Goal: Find specific page/section: Find specific page/section

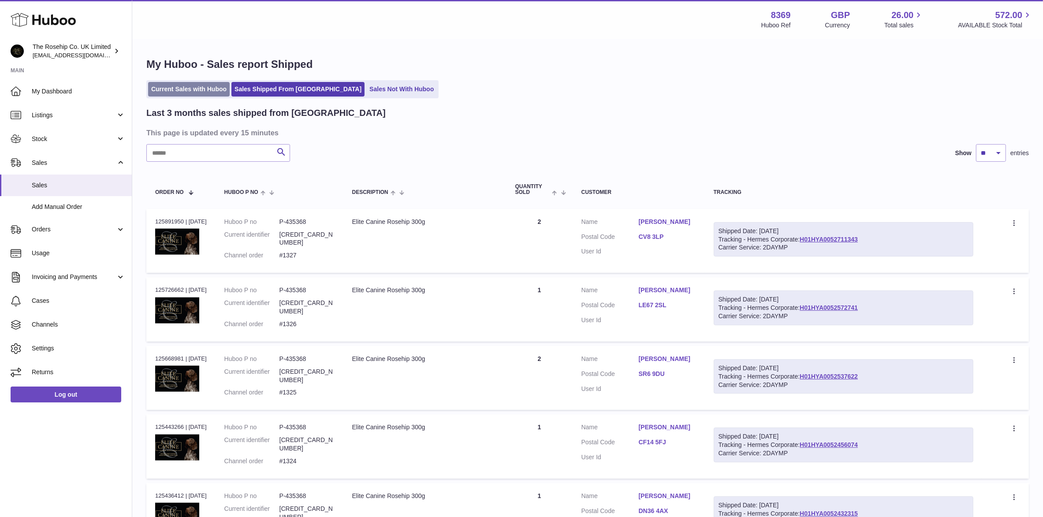
click at [203, 85] on link "Current Sales with Huboo" at bounding box center [189, 89] width 82 height 15
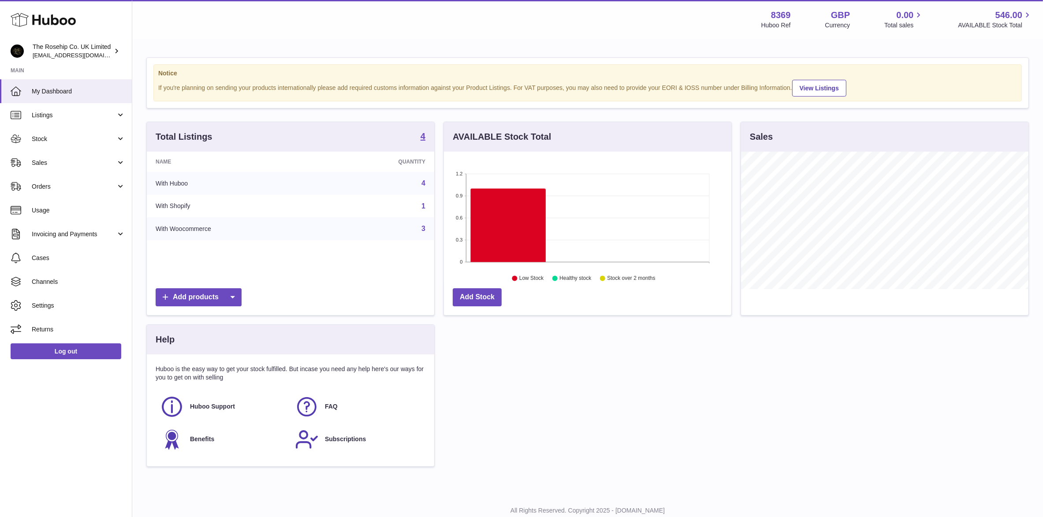
scroll to position [137, 287]
click at [44, 161] on span "Sales" at bounding box center [74, 163] width 84 height 8
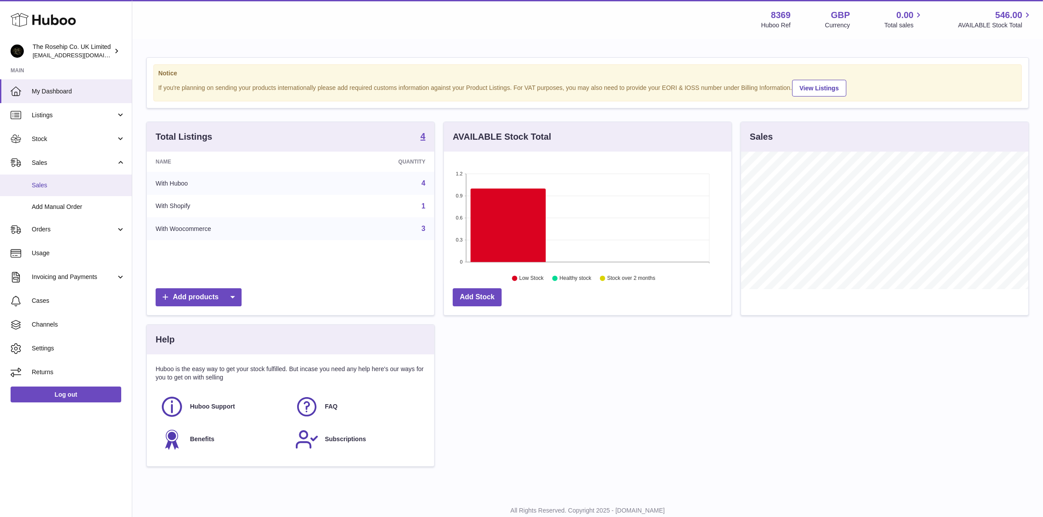
click at [33, 184] on span "Sales" at bounding box center [78, 185] width 93 height 8
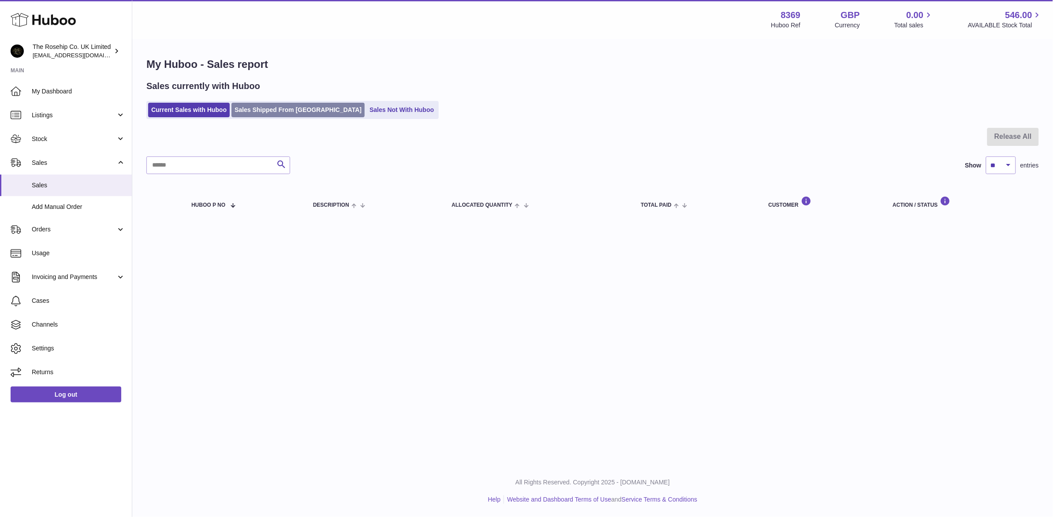
click at [273, 107] on link "Sales Shipped From [GEOGRAPHIC_DATA]" at bounding box center [297, 110] width 133 height 15
